Goal: Find specific page/section: Find specific page/section

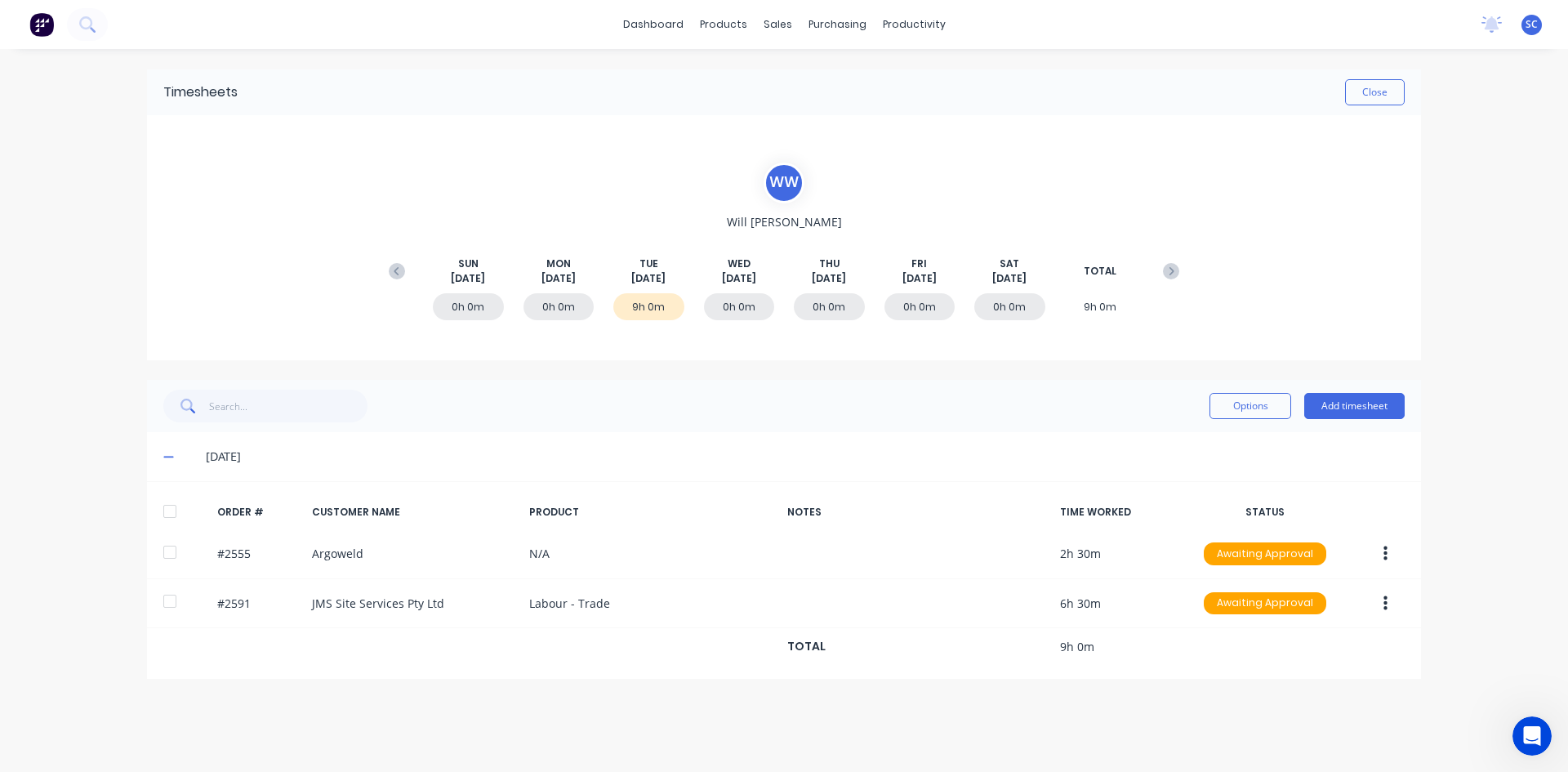
click at [0, 635] on div "dashboard products sales purchasing productivity dashboard products Product Cat…" at bounding box center [784, 386] width 1568 height 772
click at [1361, 91] on button "Close" at bounding box center [1375, 92] width 60 height 26
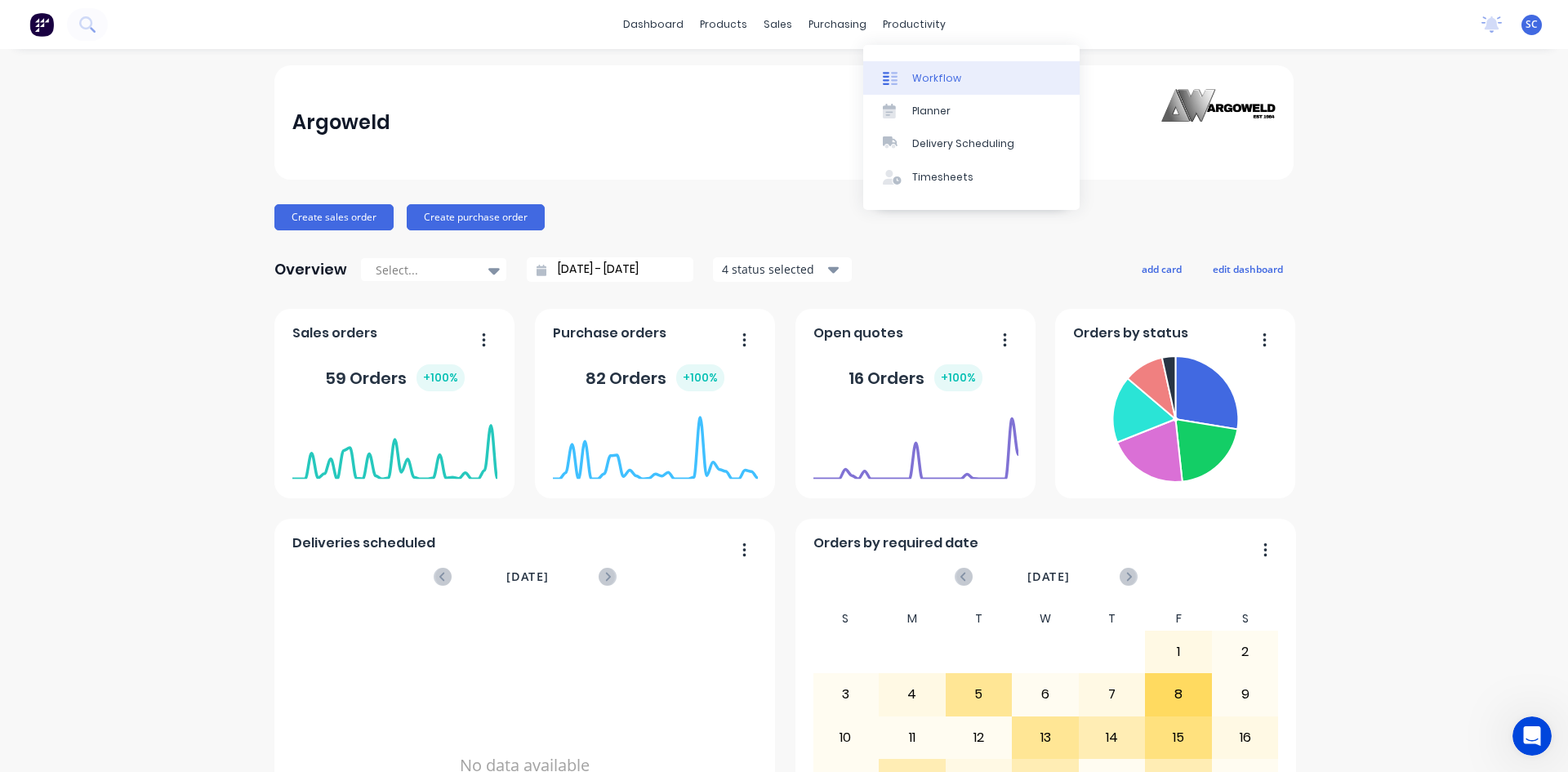
click at [922, 81] on div "Workflow" at bounding box center [936, 78] width 49 height 15
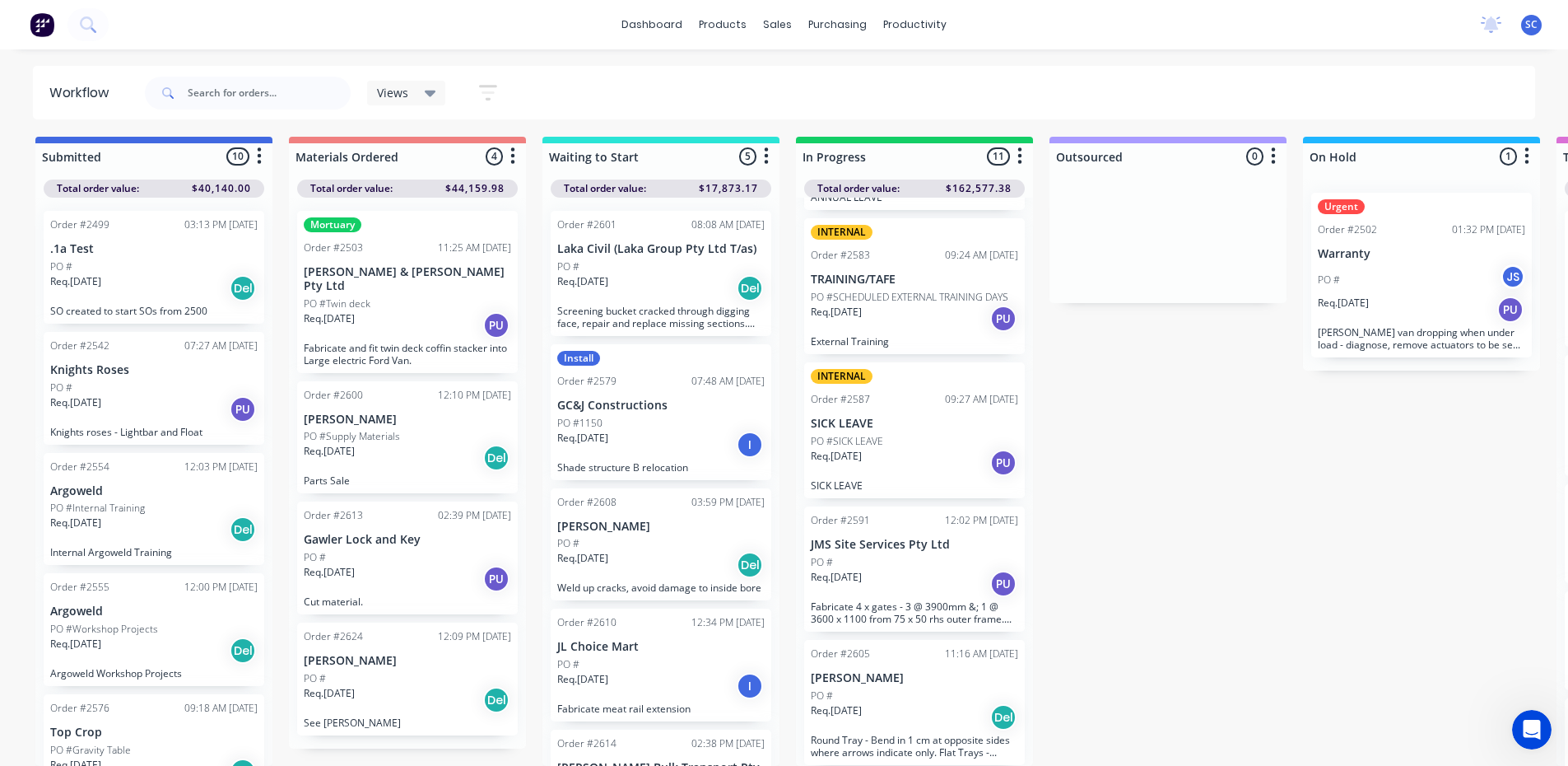
scroll to position [15, 0]
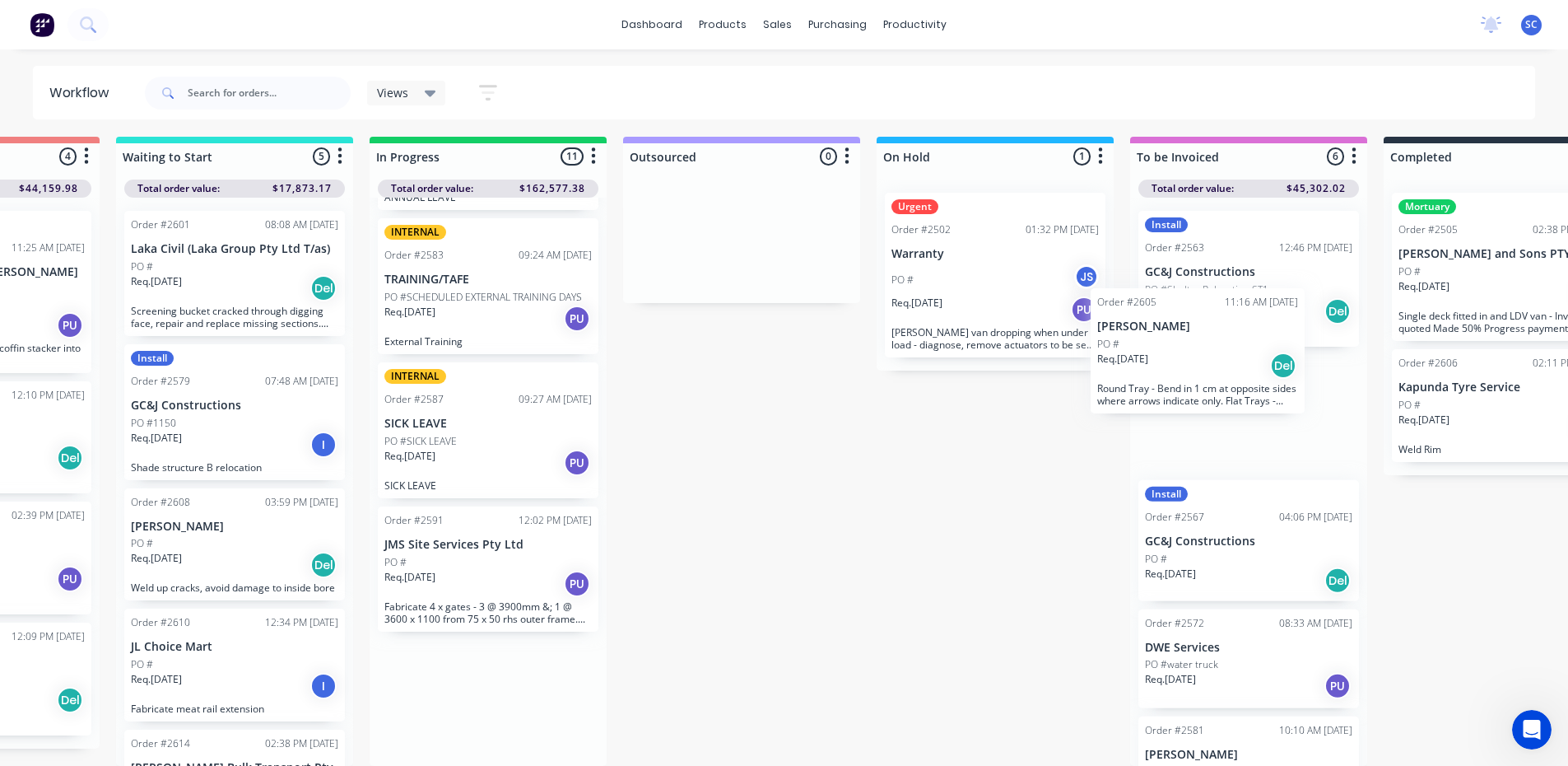
drag, startPoint x: 872, startPoint y: 693, endPoint x: 1167, endPoint y: 354, distance: 449.4
click at [1167, 354] on div "Submitted 10 Sort By Created date Required date Order number Customer name Most…" at bounding box center [934, 451] width 2745 height 629
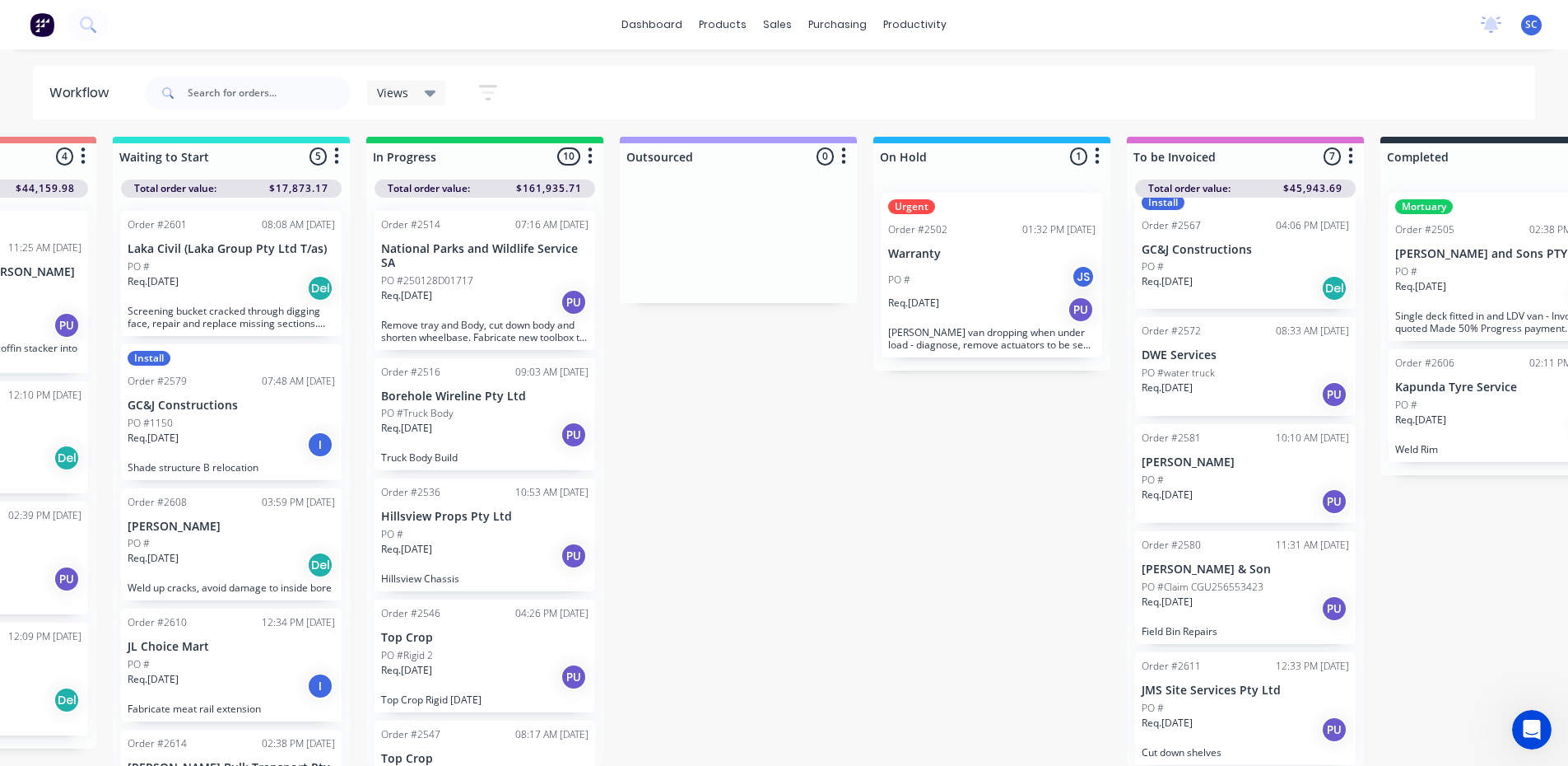
scroll to position [0, 429]
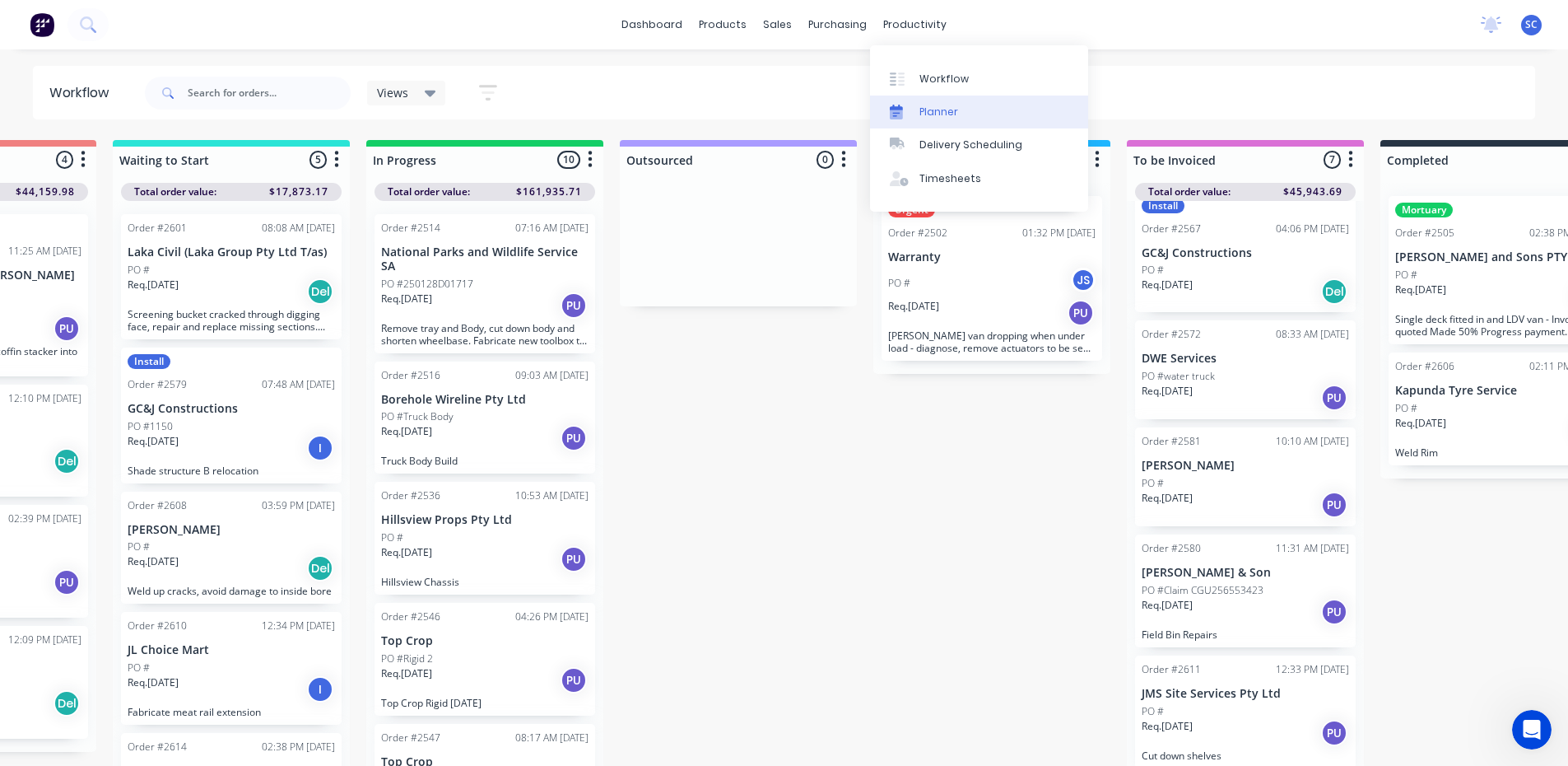
click at [941, 111] on div "Planner" at bounding box center [939, 111] width 39 height 15
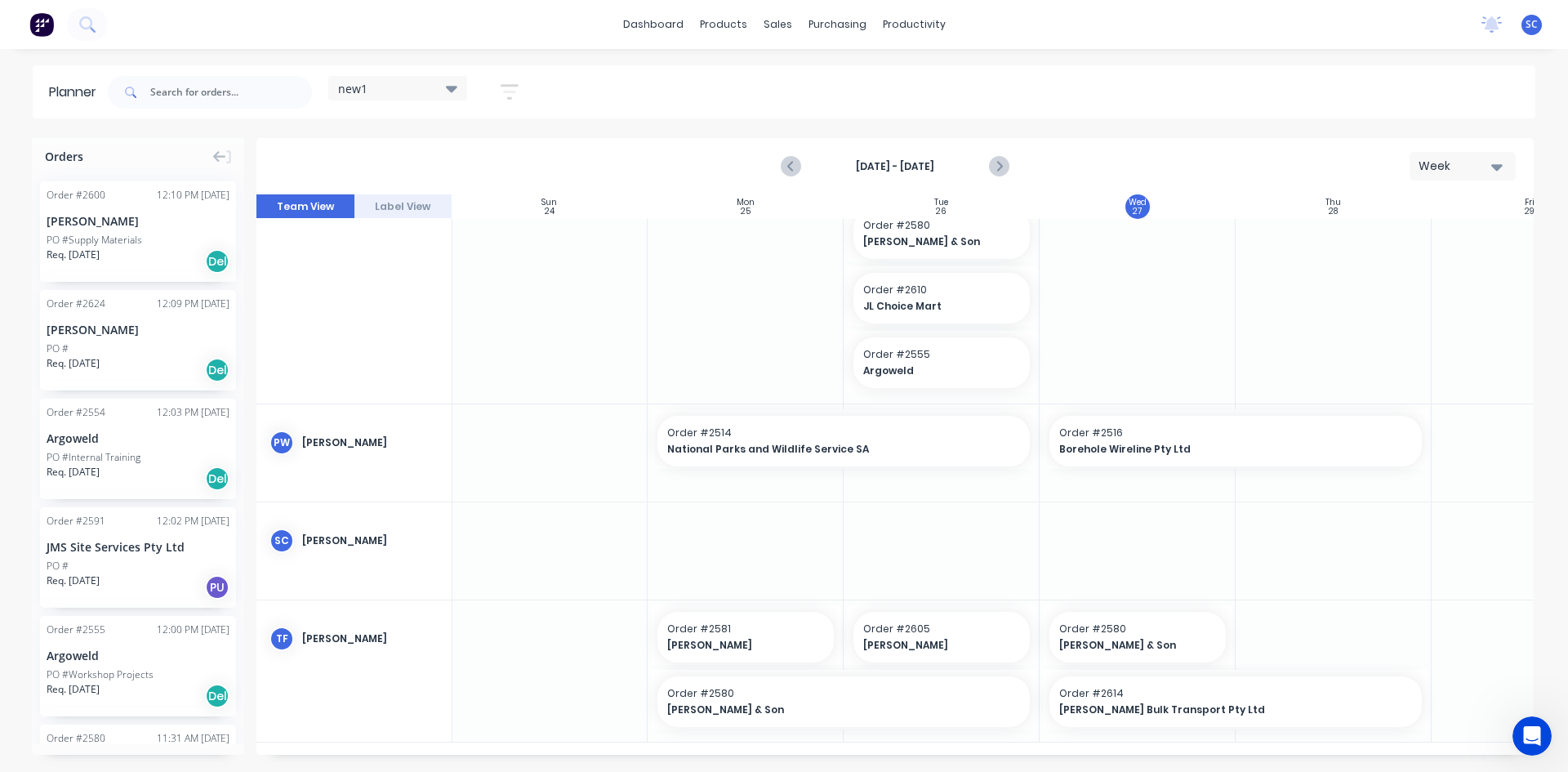
scroll to position [918, 1]
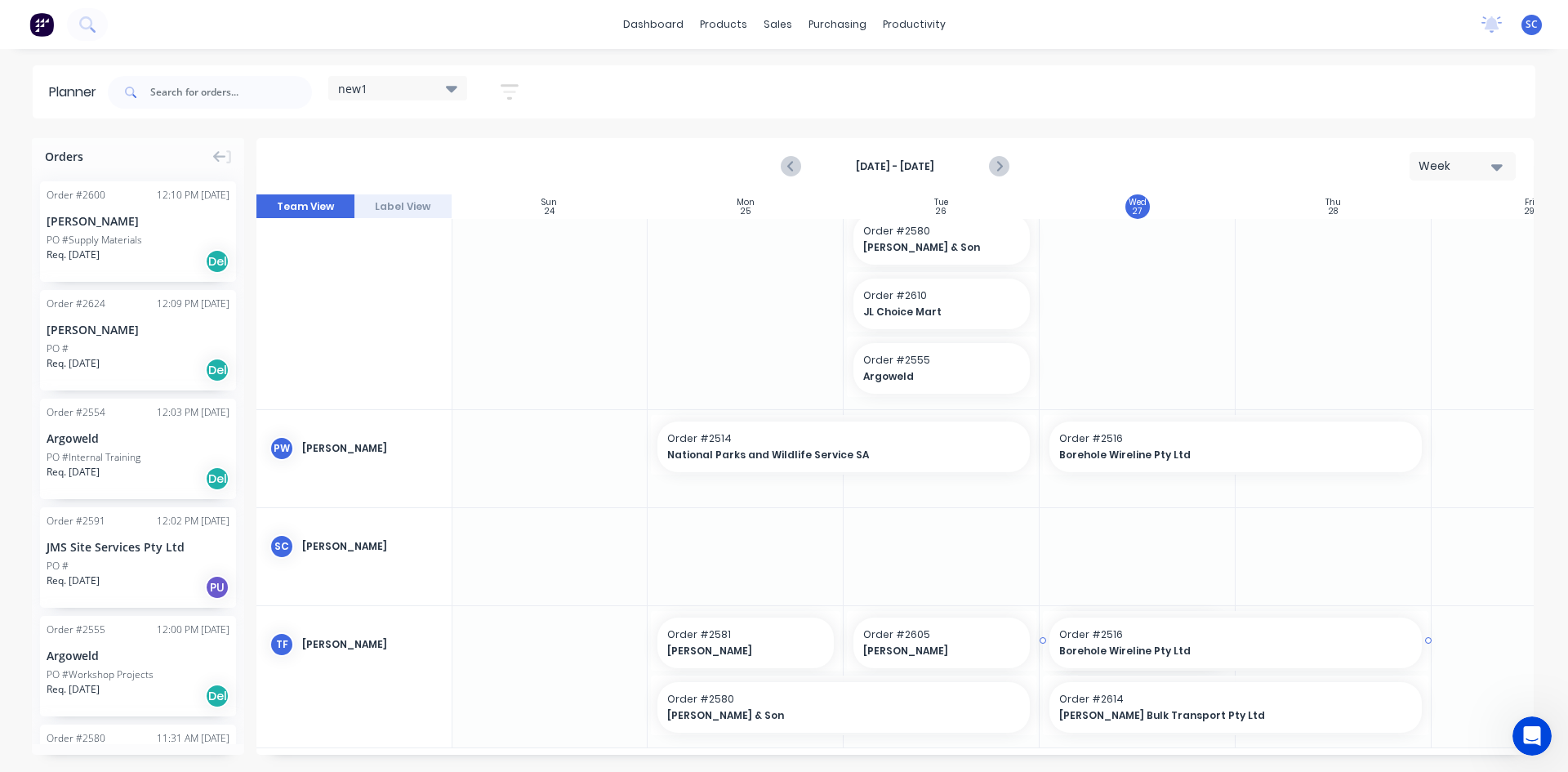
drag, startPoint x: 1105, startPoint y: 445, endPoint x: 1087, endPoint y: 465, distance: 26.9
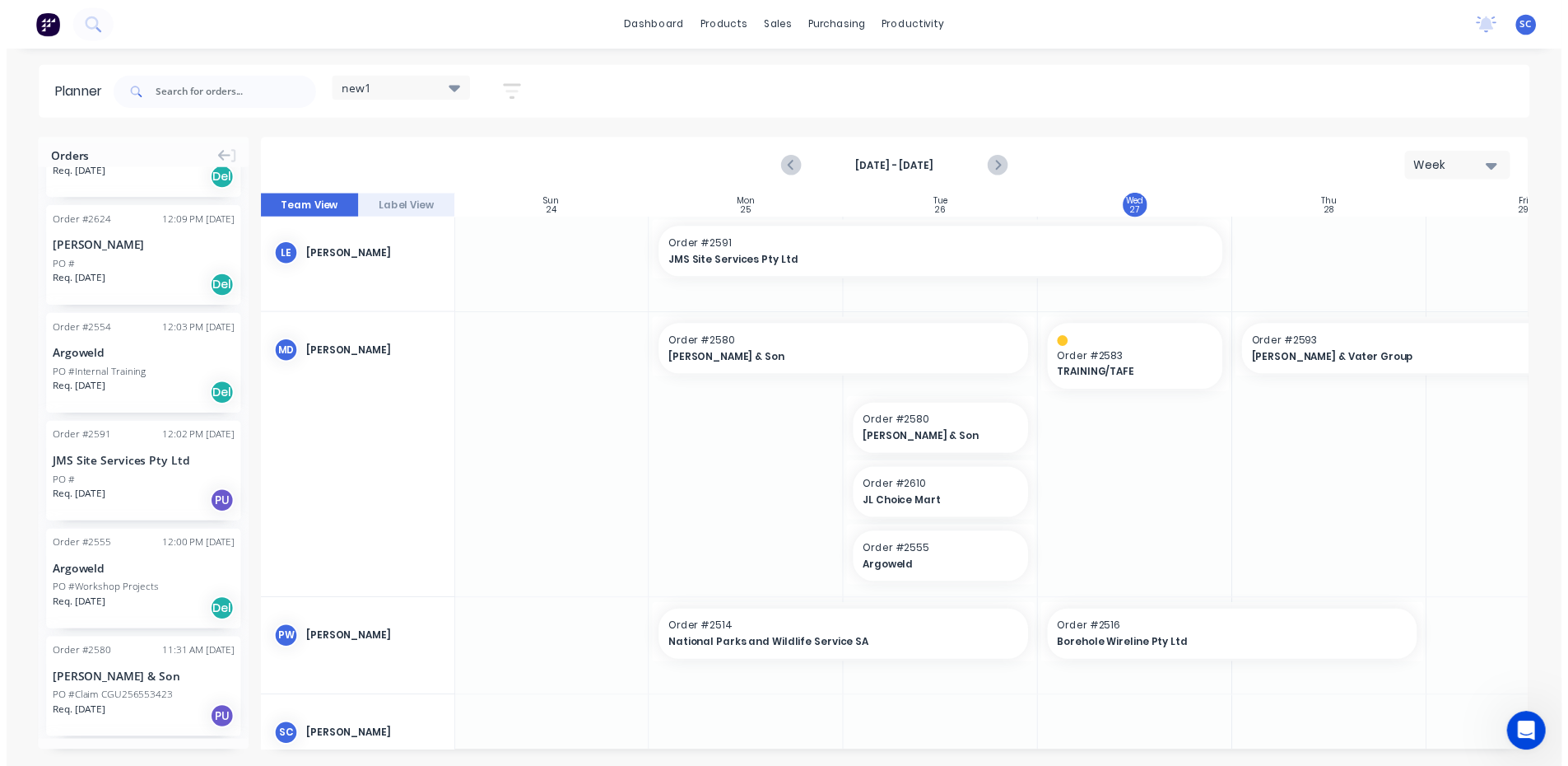
scroll to position [678, 1]
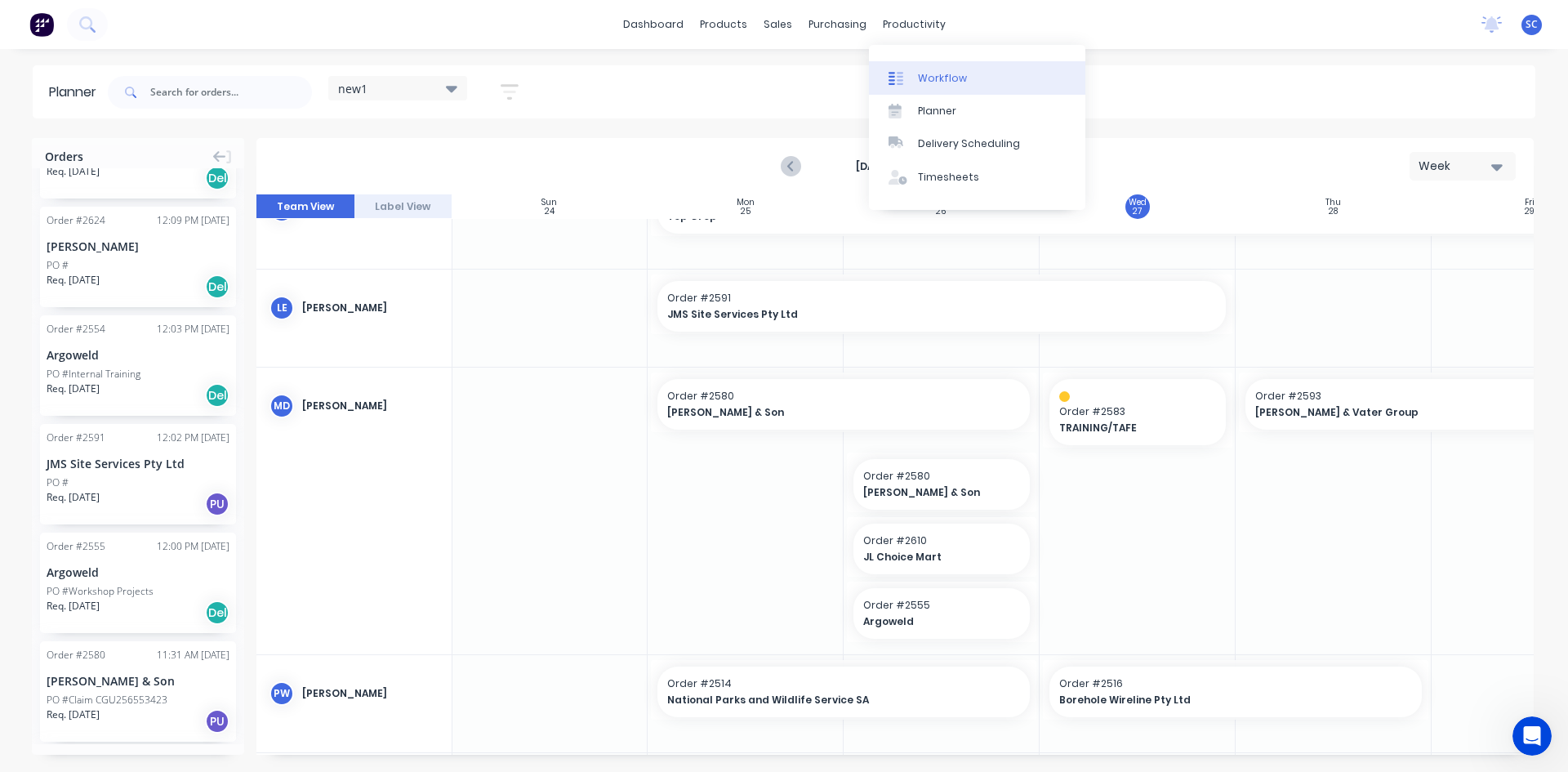
click at [934, 78] on div "Workflow" at bounding box center [941, 78] width 49 height 15
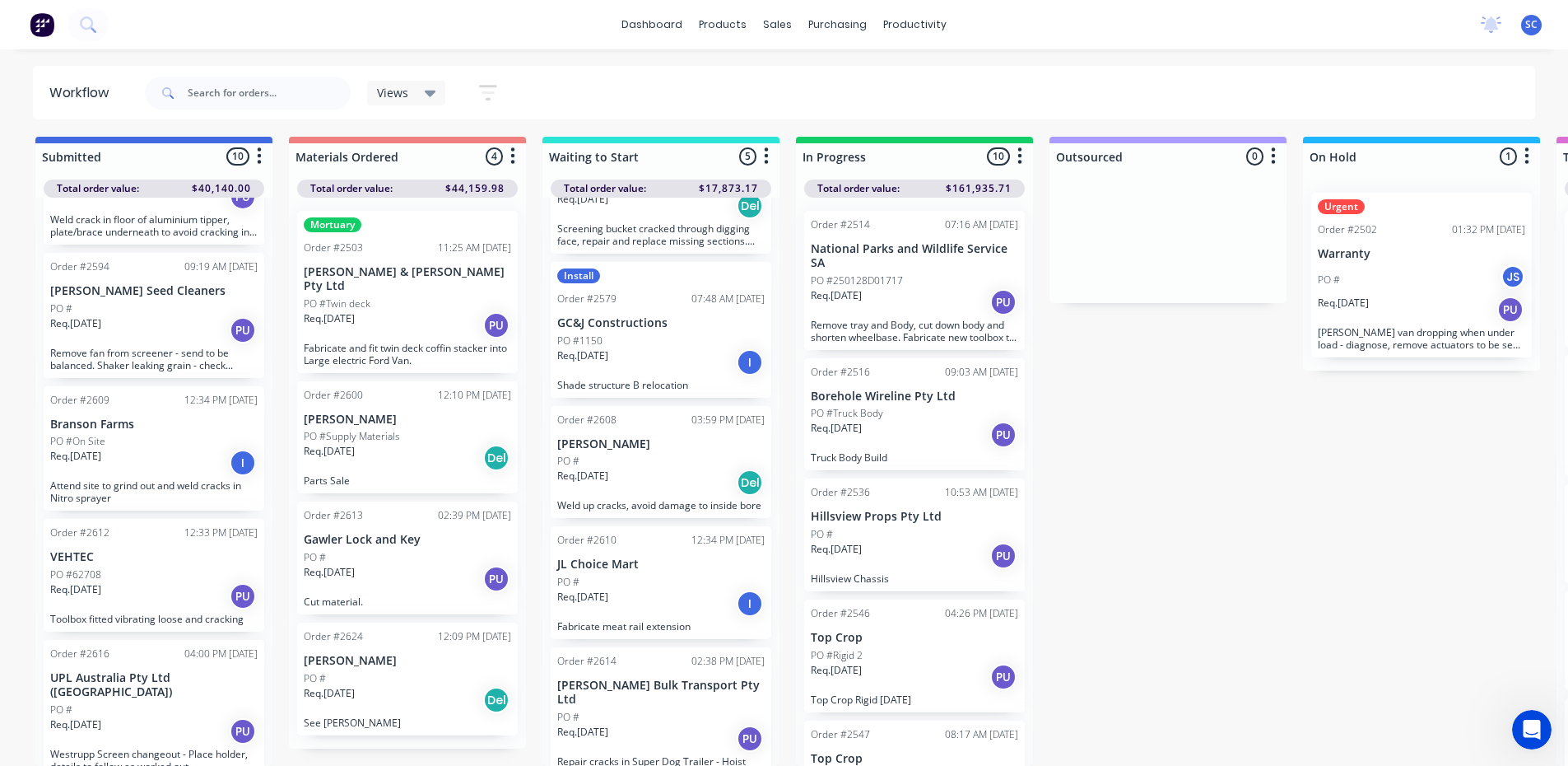
scroll to position [102, 0]
